Goal: Task Accomplishment & Management: Complete application form

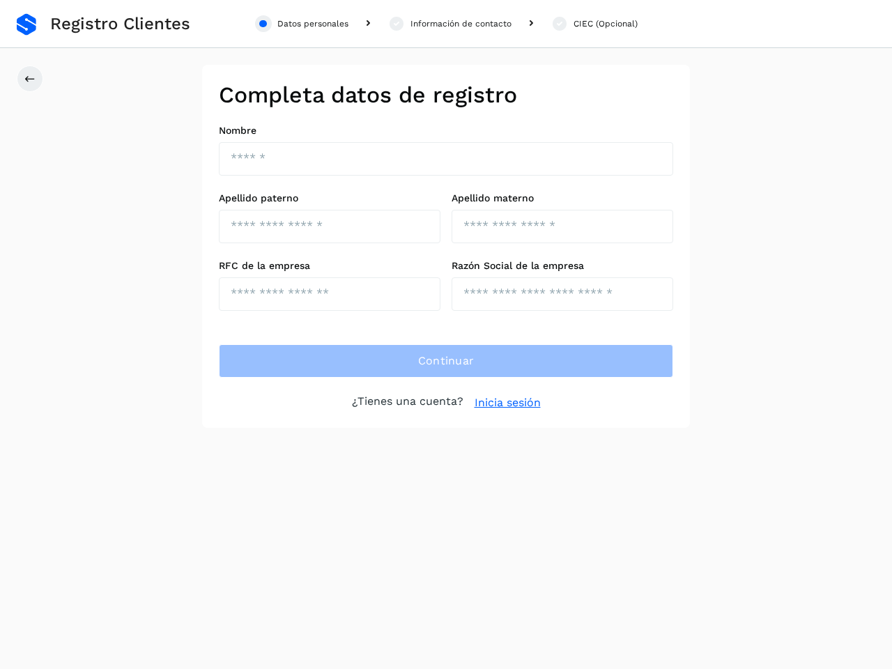
click at [302, 24] on div "Datos personales" at bounding box center [312, 23] width 71 height 13
click at [449, 24] on div "Información de contacto" at bounding box center [460, 23] width 101 height 13
click at [593, 24] on div "CIEC (Opcional)" at bounding box center [605, 23] width 64 height 13
click at [30, 79] on icon at bounding box center [29, 78] width 11 height 11
